Goal: Navigation & Orientation: Find specific page/section

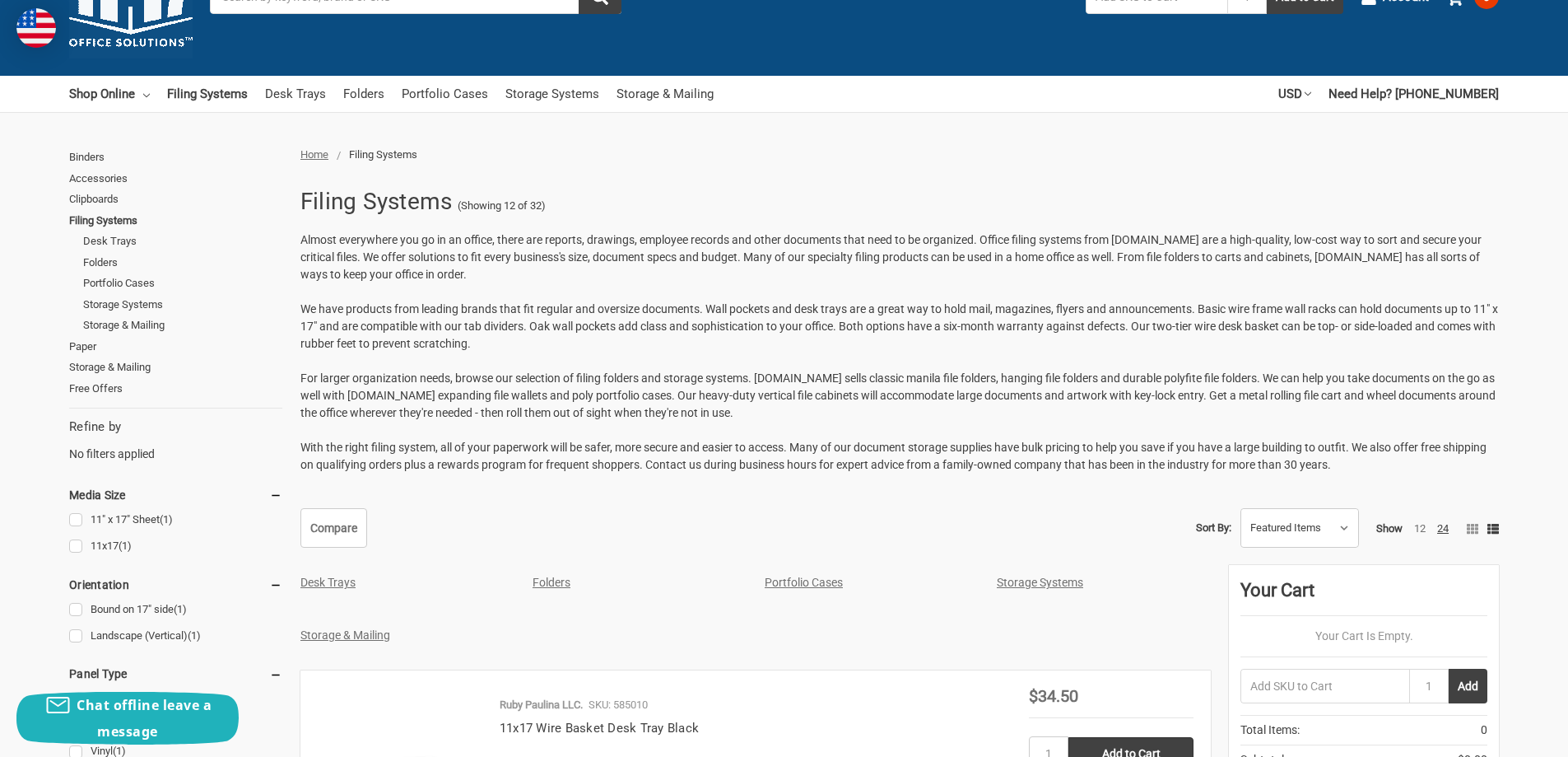
click at [1050, 584] on link "Storage Systems" at bounding box center [1039, 581] width 86 height 13
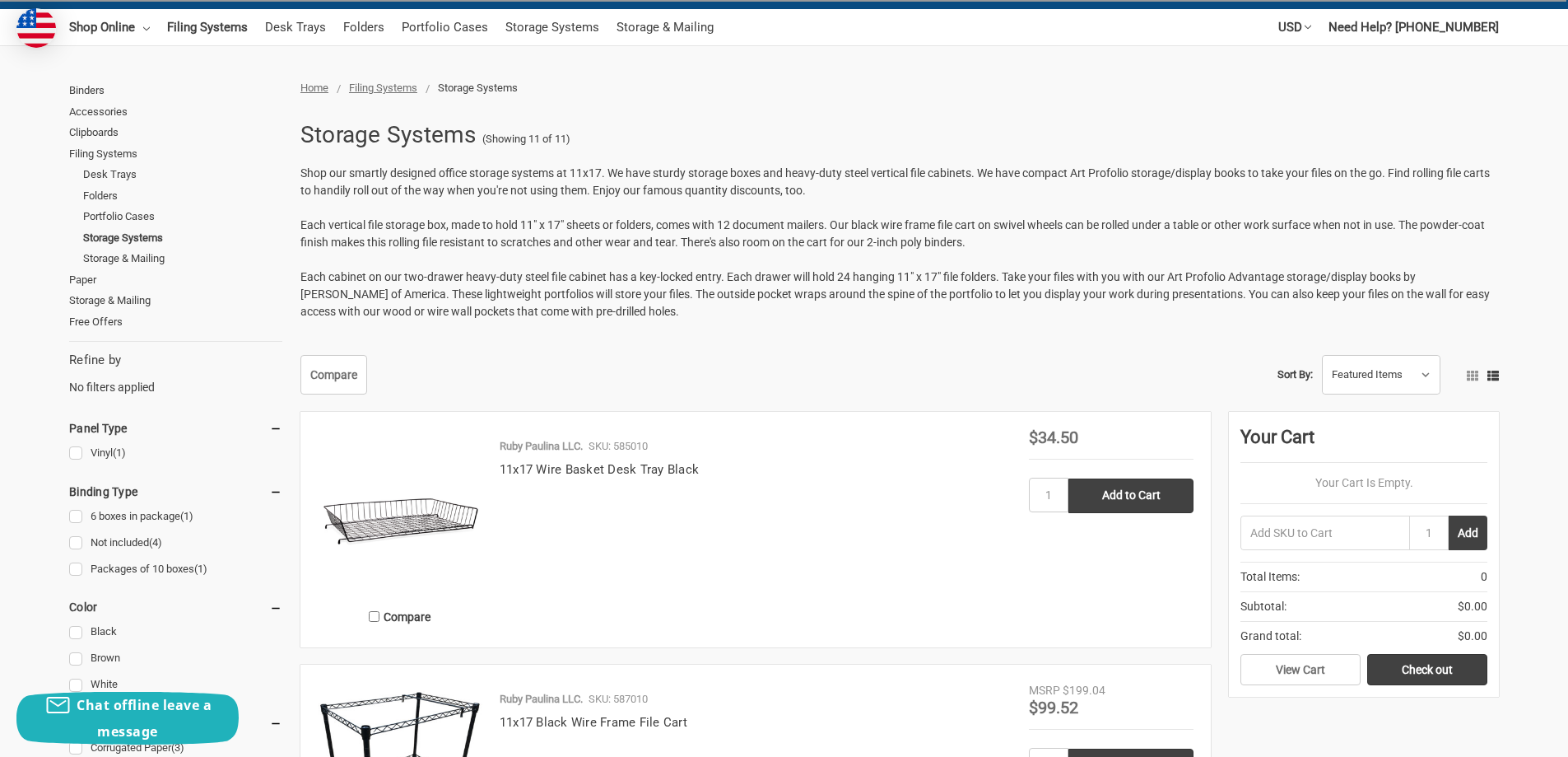
scroll to position [30, 0]
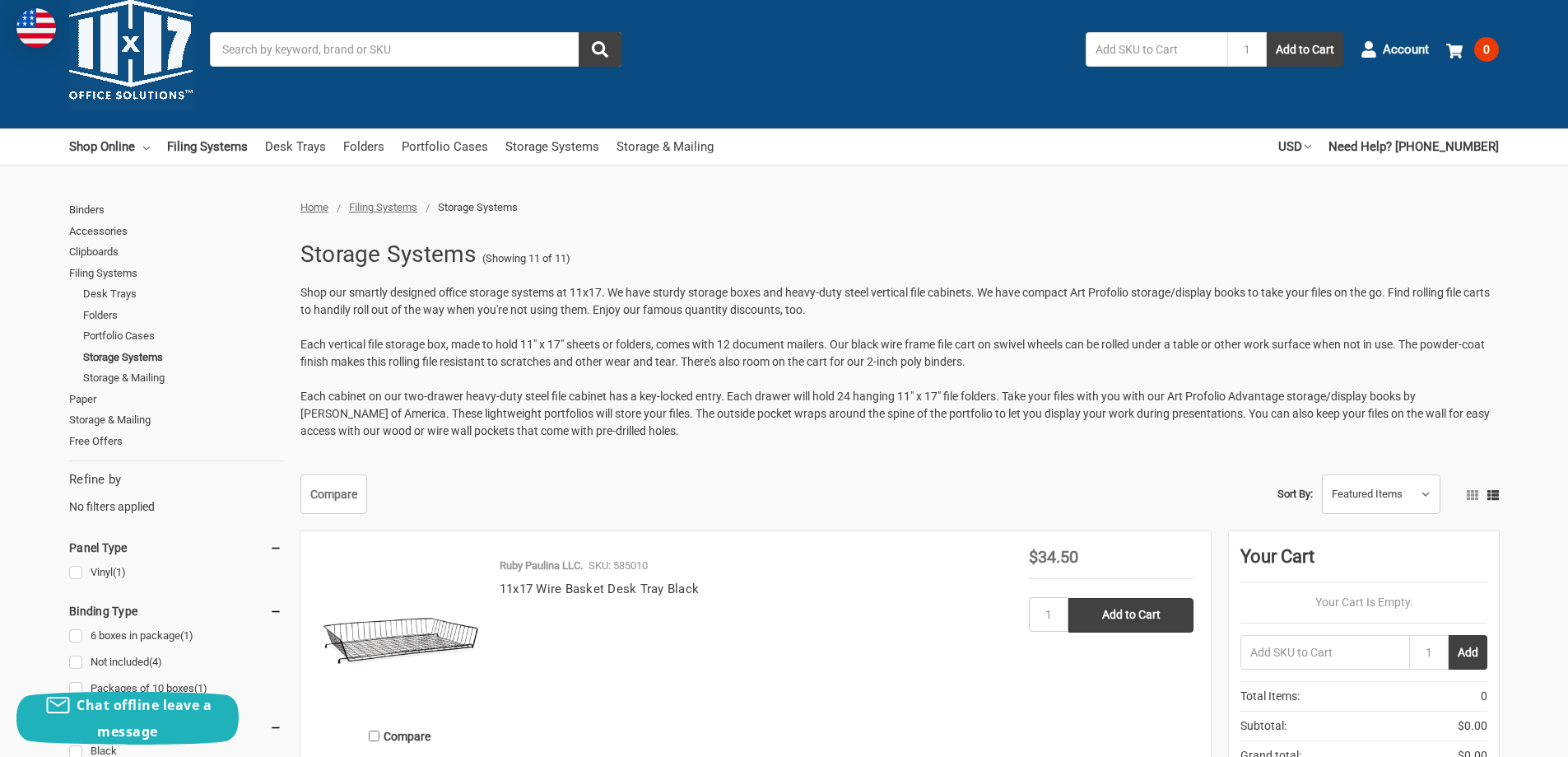
click at [116, 418] on link "Storage & Mailing" at bounding box center [176, 420] width 213 height 22
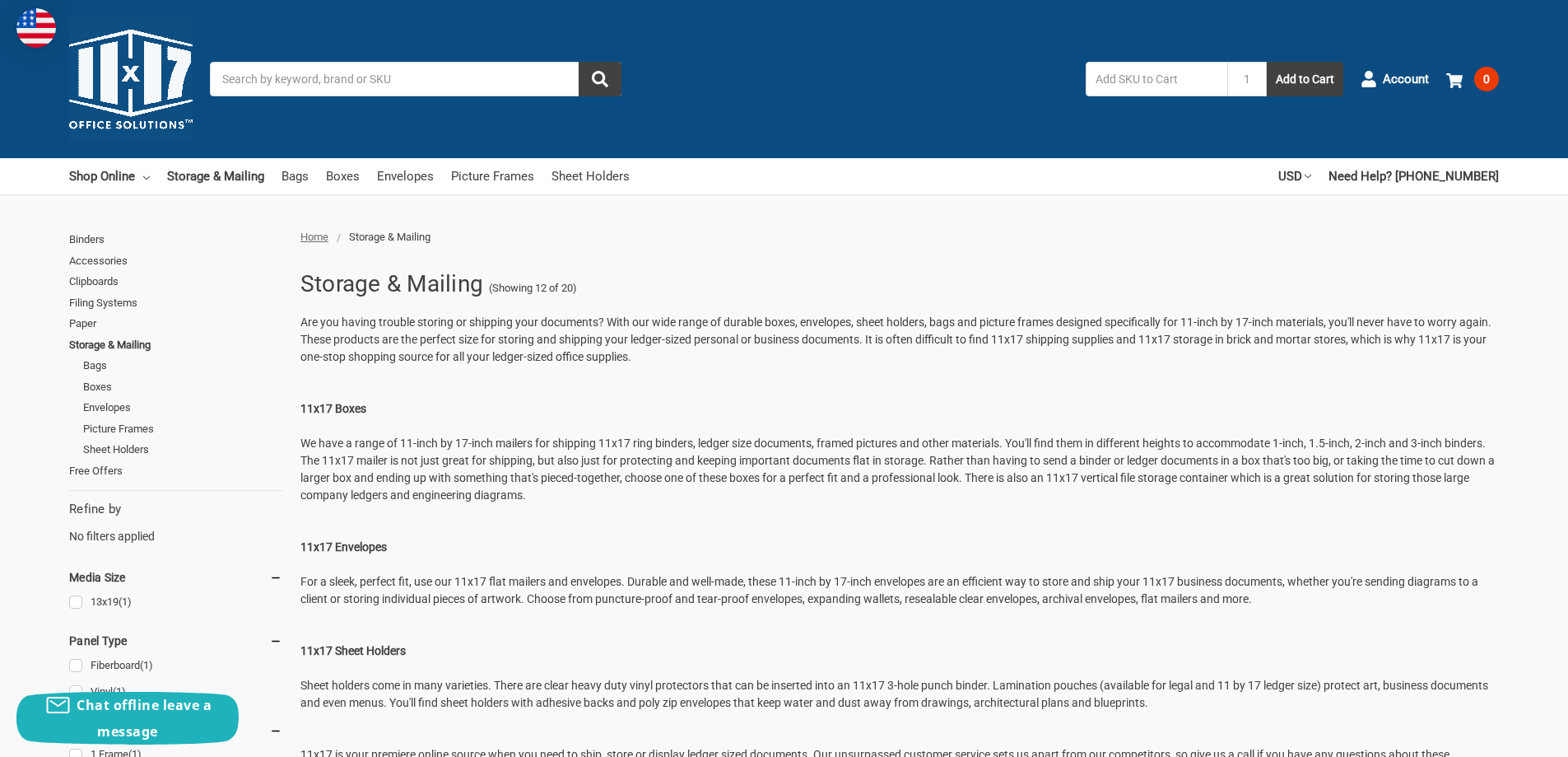
click at [125, 304] on link "Filing Systems" at bounding box center [176, 303] width 213 height 22
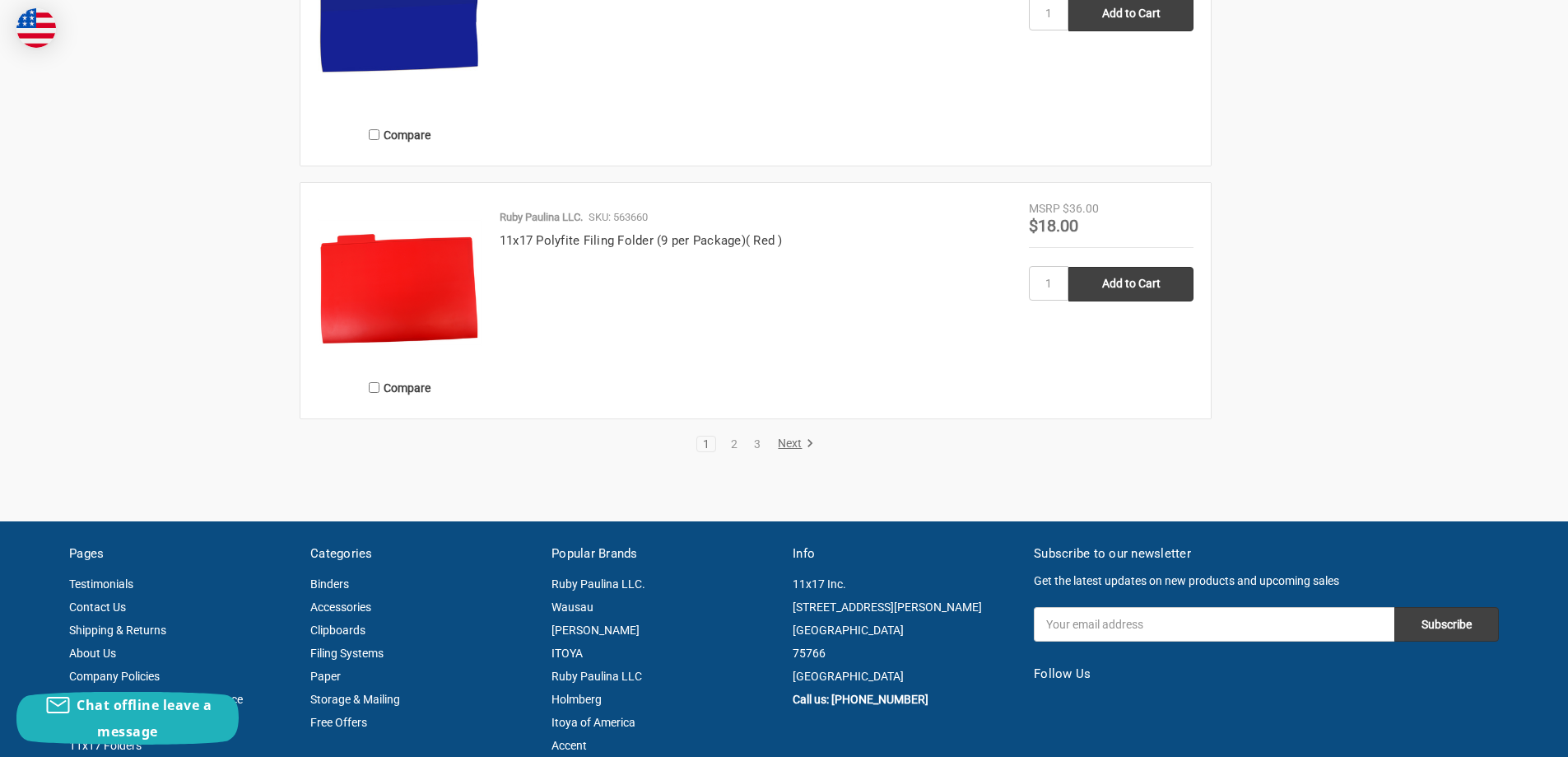
scroll to position [3376, 0]
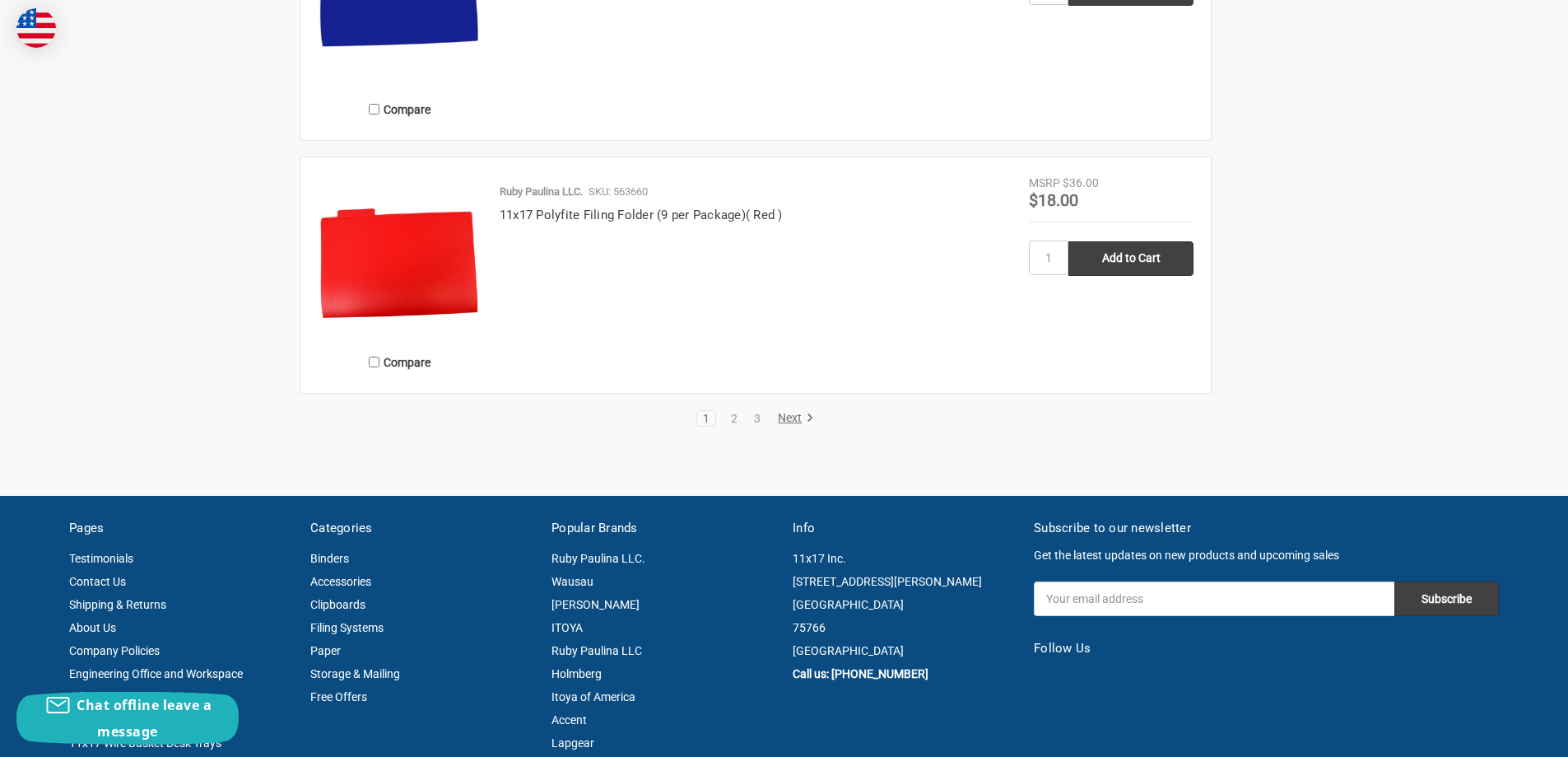
click at [733, 417] on link "2" at bounding box center [734, 418] width 18 height 12
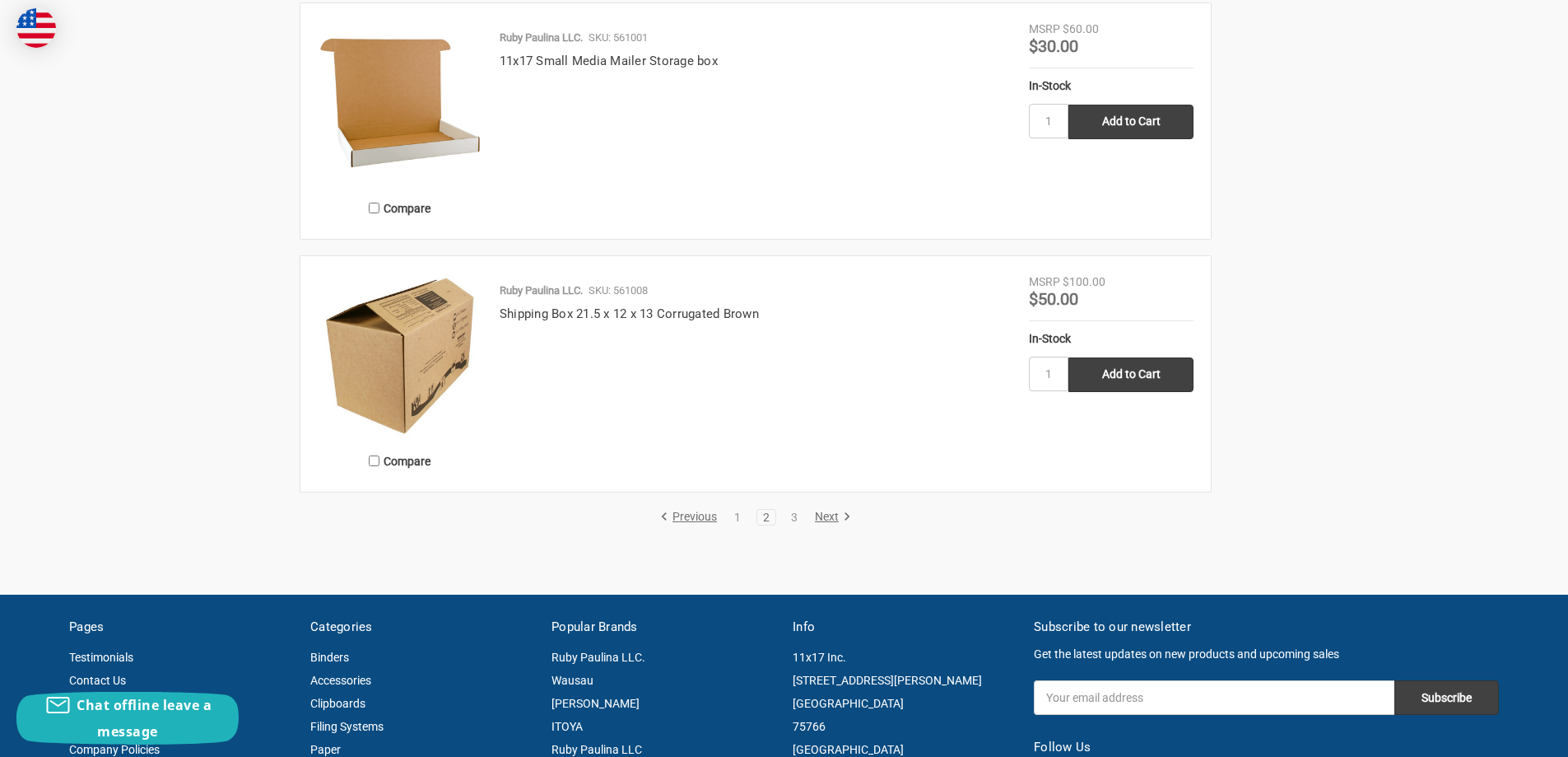
scroll to position [3212, 0]
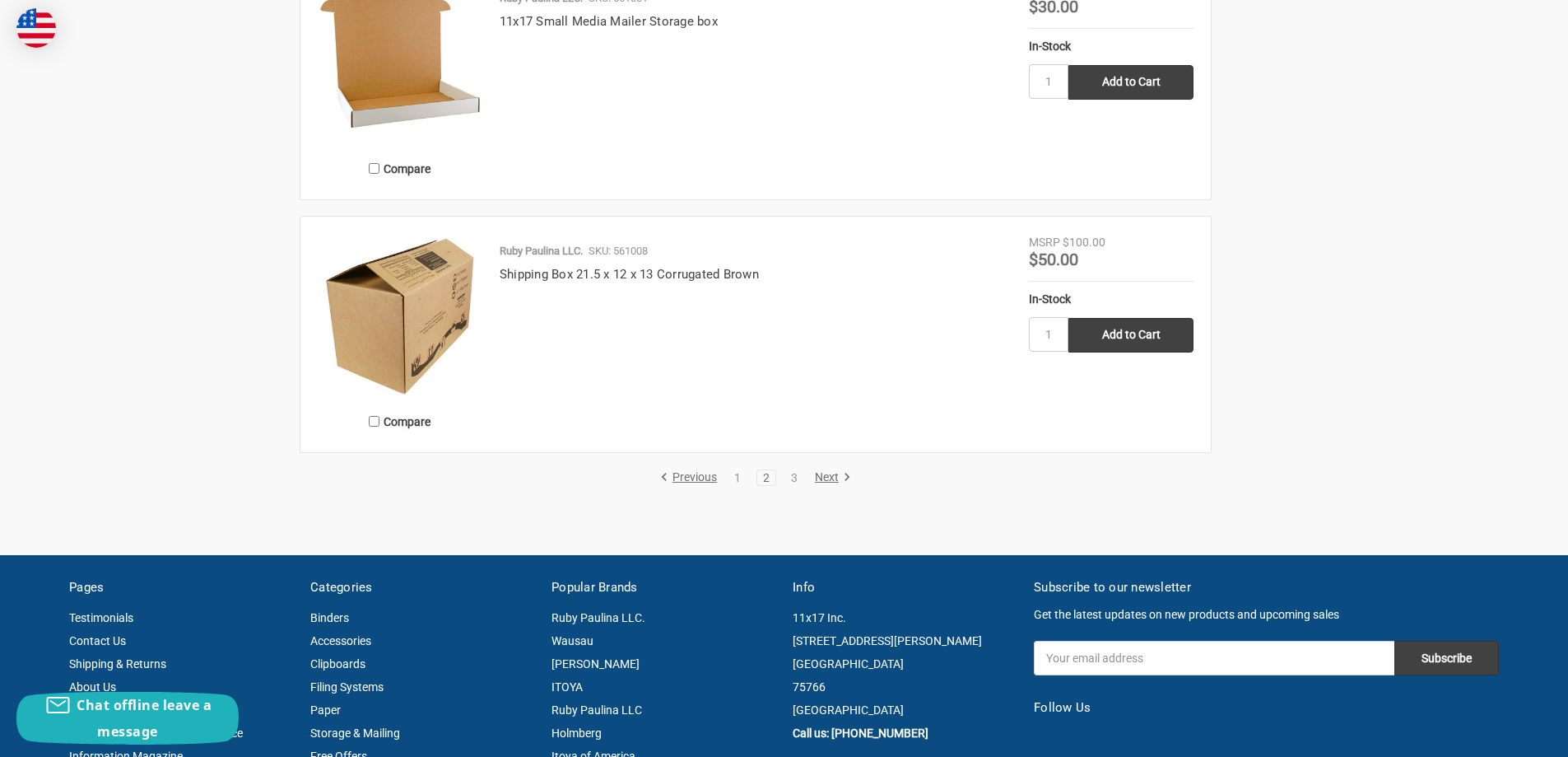
click at [791, 476] on link "3" at bounding box center [794, 477] width 18 height 12
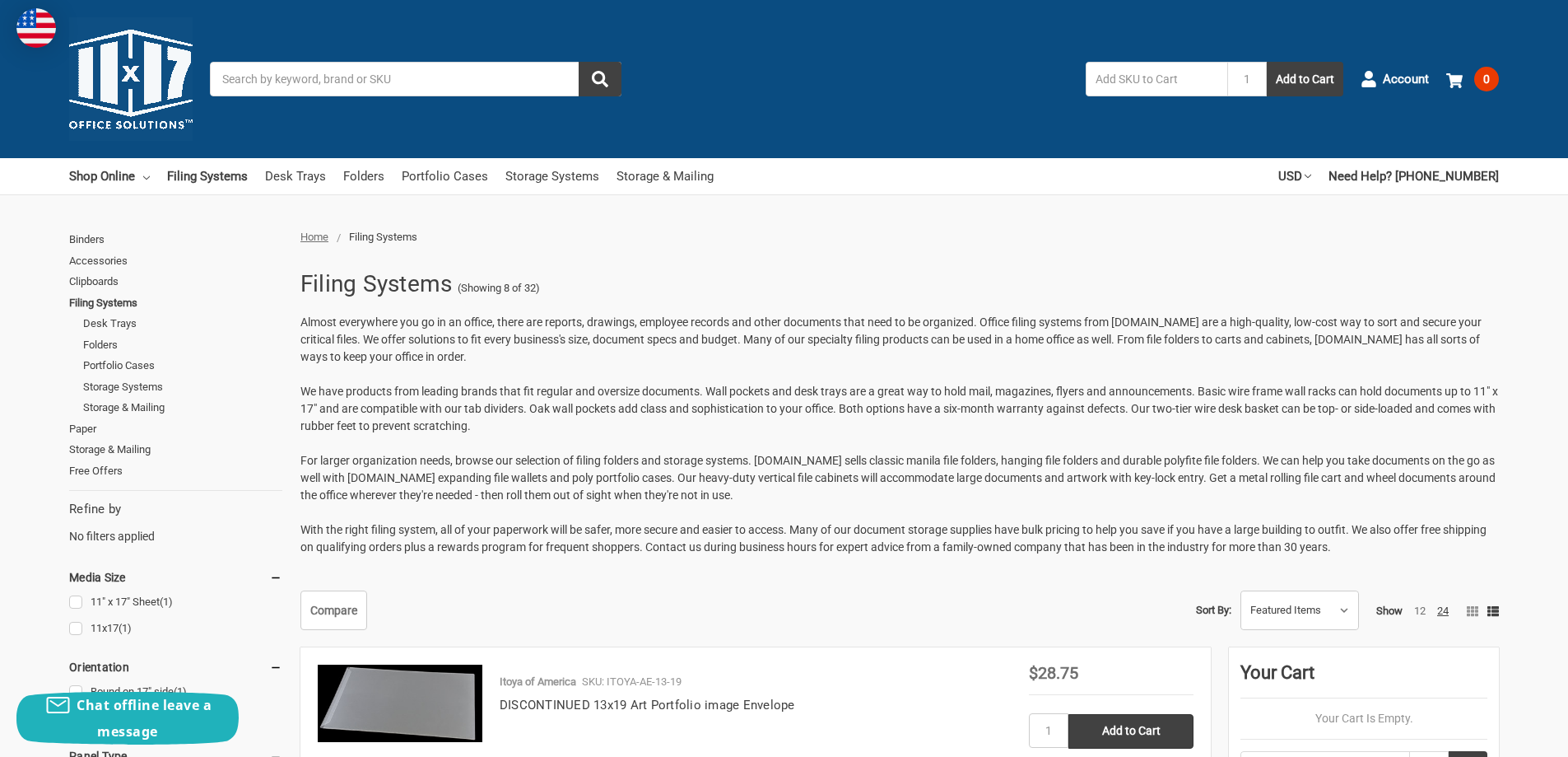
scroll to position [2620, 0]
